Goal: Information Seeking & Learning: Find specific fact

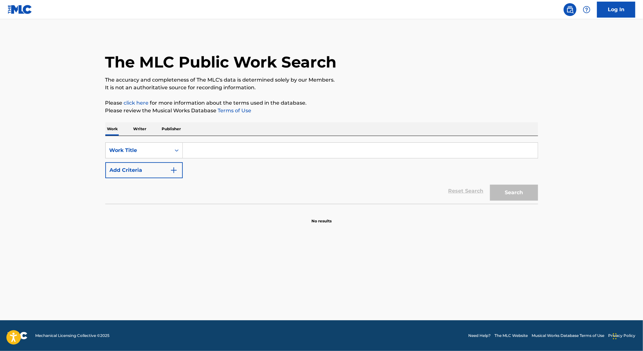
click at [215, 152] on input "Search Form" at bounding box center [360, 150] width 355 height 15
paste input "GREEN & GOLD (FEAT. [PERSON_NAME] & [PERSON_NAME])"
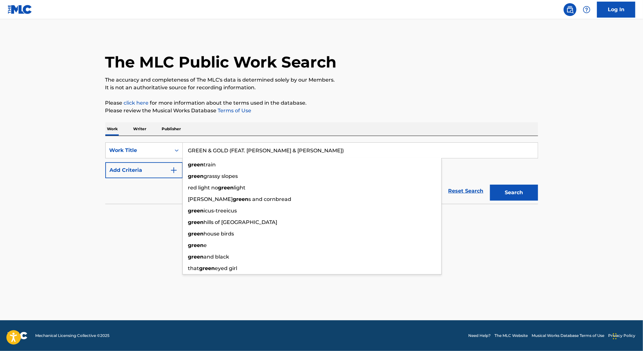
type input "GREEN & GOLD (FEAT. [PERSON_NAME] & [PERSON_NAME])"
click at [490, 185] on button "Search" at bounding box center [514, 193] width 48 height 16
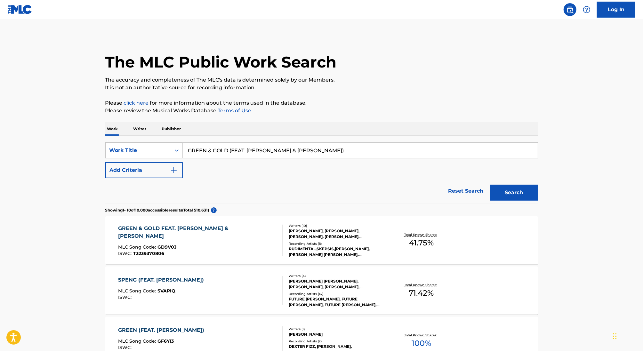
click at [239, 237] on div "GREEN & GOLD FEAT. [PERSON_NAME] & [PERSON_NAME] [PERSON_NAME] MLC Song Code : …" at bounding box center [197, 240] width 159 height 31
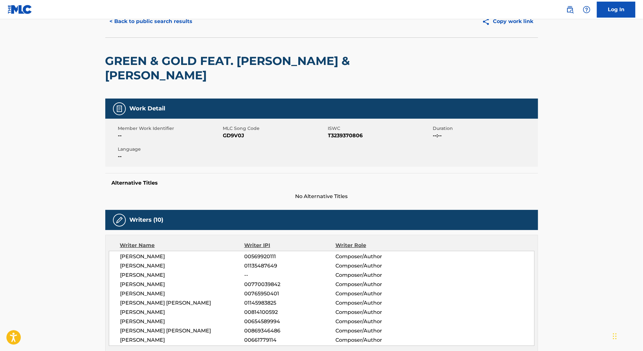
scroll to position [39, 0]
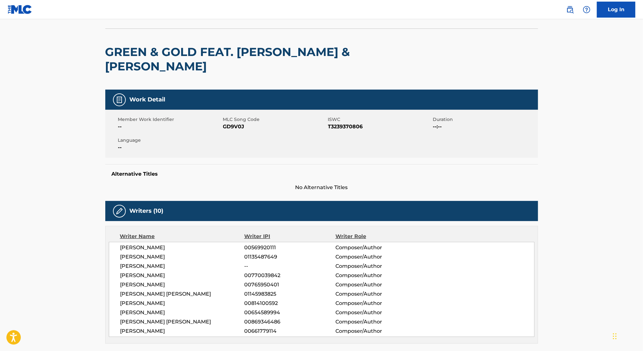
click at [347, 127] on span "T3239370806" at bounding box center [379, 127] width 103 height 8
copy span "T3239370806"
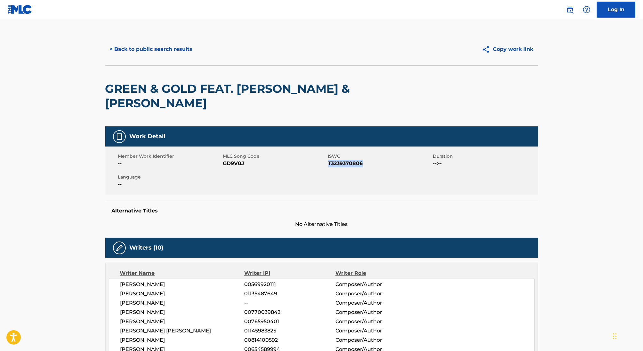
scroll to position [0, 0]
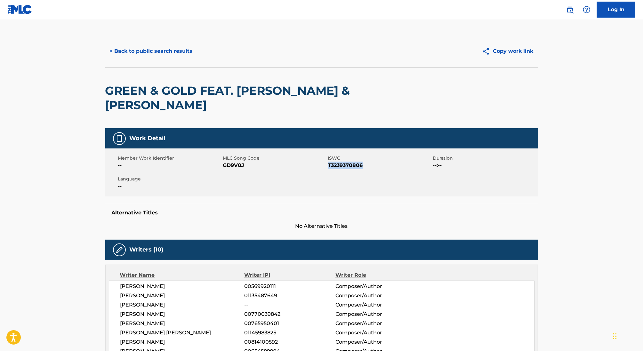
click at [160, 49] on button "< Back to public search results" at bounding box center [151, 51] width 92 height 16
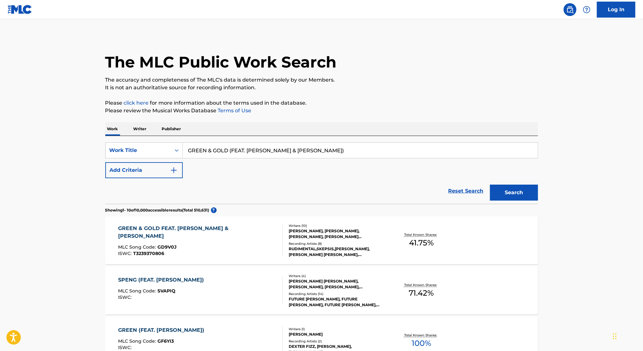
click at [237, 149] on input "GREEN & GOLD (FEAT. [PERSON_NAME] & [PERSON_NAME])" at bounding box center [360, 150] width 355 height 15
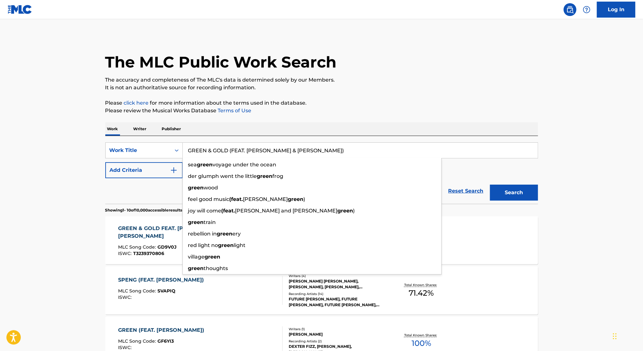
click at [237, 149] on input "GREEN & GOLD (FEAT. [PERSON_NAME] & [PERSON_NAME])" at bounding box center [360, 150] width 355 height 15
paste input "COME OVER"
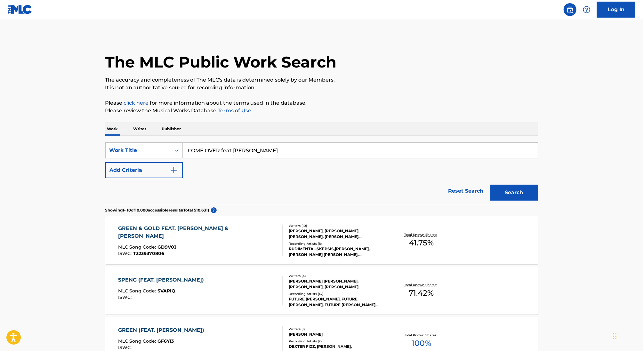
click at [490, 185] on button "Search" at bounding box center [514, 193] width 48 height 16
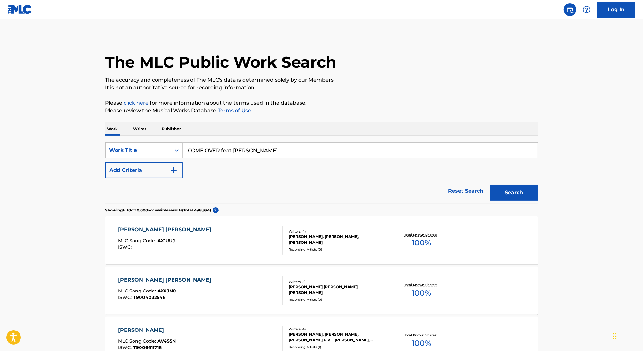
click at [167, 168] on button "Add Criteria" at bounding box center [143, 170] width 77 height 16
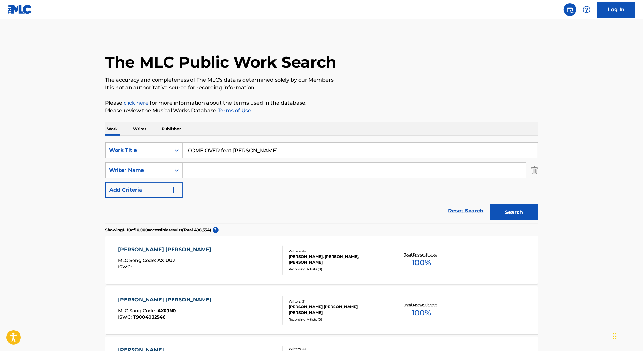
click at [233, 152] on input "COME OVER feat [PERSON_NAME]" at bounding box center [360, 150] width 355 height 15
paste input "Sandcastles"
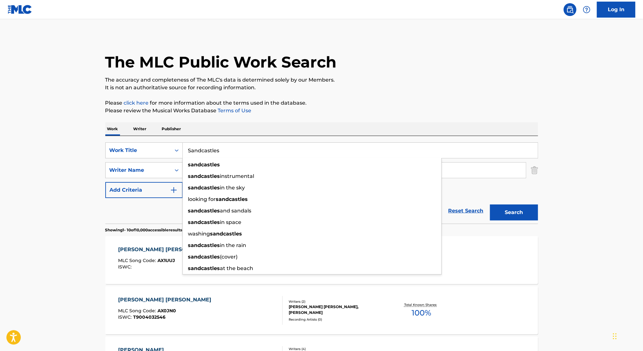
type input "Sandcastles"
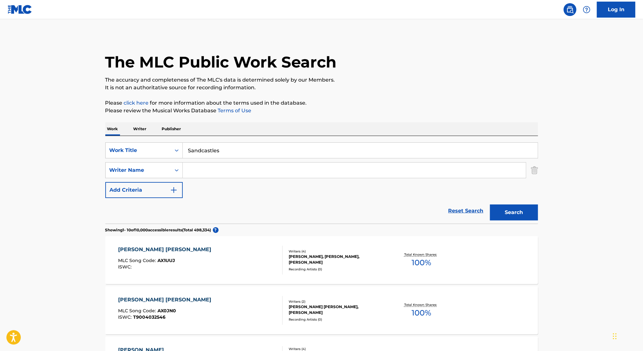
click at [336, 110] on p "Please review the Musical Works Database Terms of Use" at bounding box center [321, 111] width 433 height 8
click at [232, 170] on input "Search Form" at bounding box center [354, 170] width 343 height 15
type input "tonino"
click at [490, 205] on button "Search" at bounding box center [514, 213] width 48 height 16
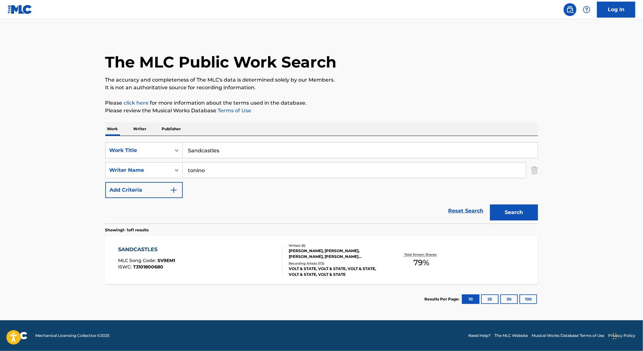
click at [227, 261] on div "SANDCASTLES MLC Song Code : SV9EM1 ISWC : T3101800680" at bounding box center [200, 260] width 165 height 29
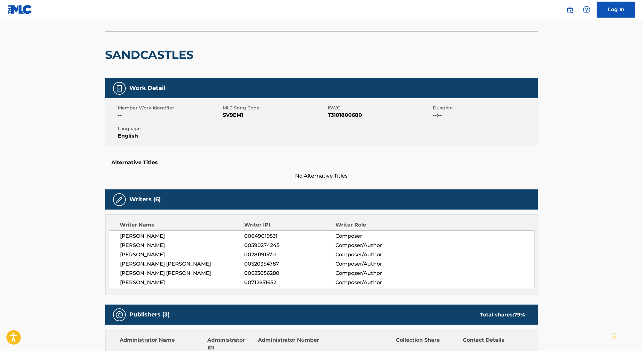
scroll to position [36, 0]
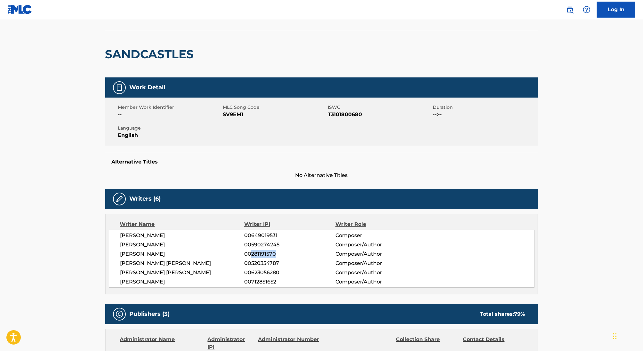
drag, startPoint x: 252, startPoint y: 254, endPoint x: 306, endPoint y: 254, distance: 54.4
click at [306, 254] on span "00281191570" at bounding box center [289, 254] width 91 height 8
copy span "281191570"
click at [172, 253] on span "[PERSON_NAME]" at bounding box center [182, 254] width 124 height 8
drag, startPoint x: 172, startPoint y: 253, endPoint x: 123, endPoint y: 253, distance: 49.3
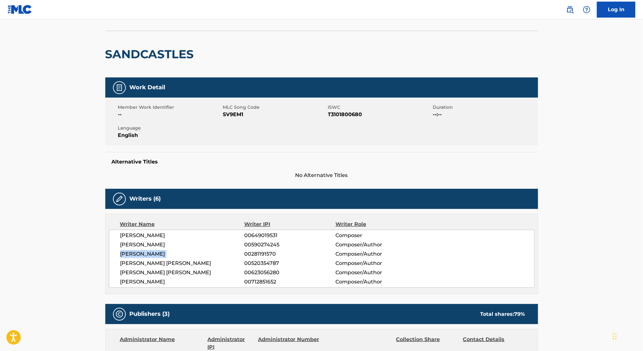
click at [123, 253] on span "[PERSON_NAME]" at bounding box center [182, 254] width 124 height 8
copy div "[PERSON_NAME]"
